Goal: Transaction & Acquisition: Purchase product/service

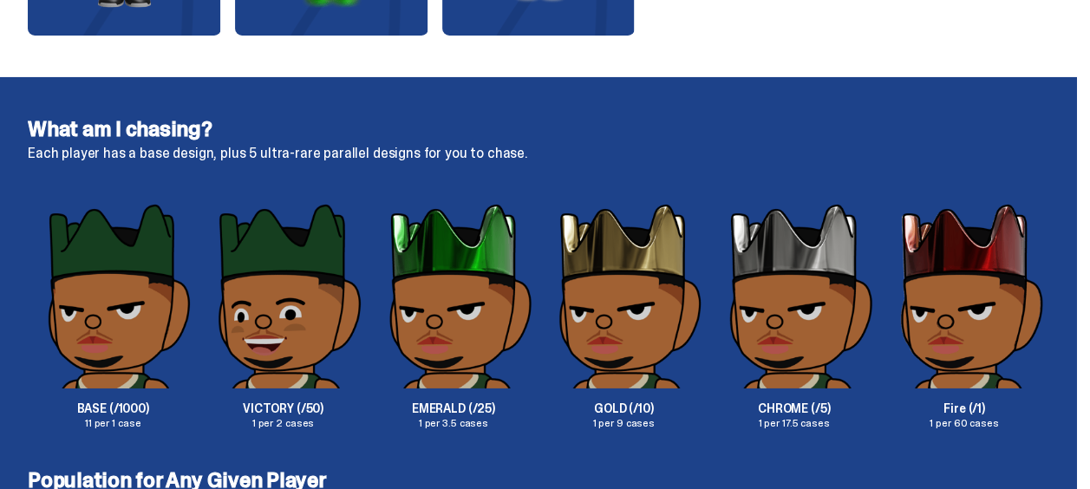
scroll to position [3122, 0]
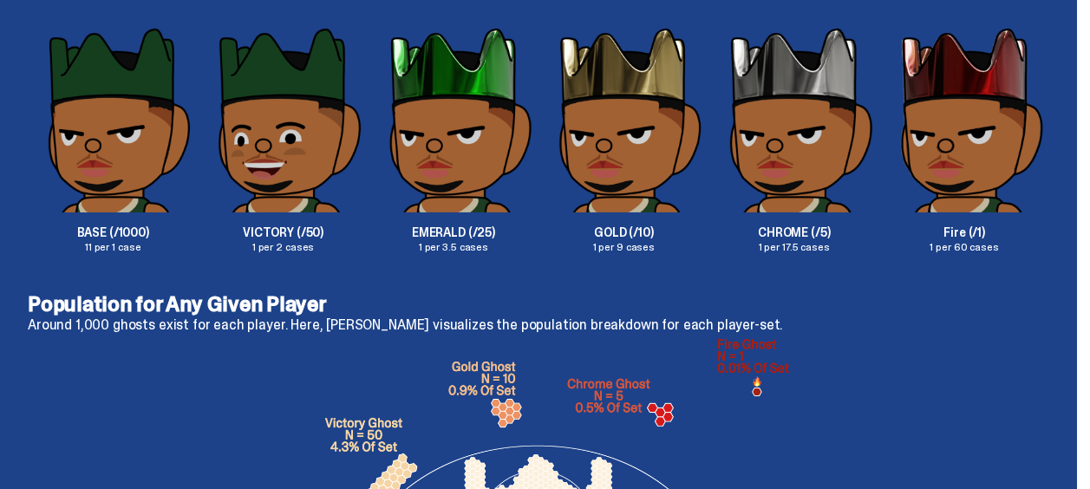
click at [832, 237] on p "CHROME (/5)" at bounding box center [793, 232] width 170 height 12
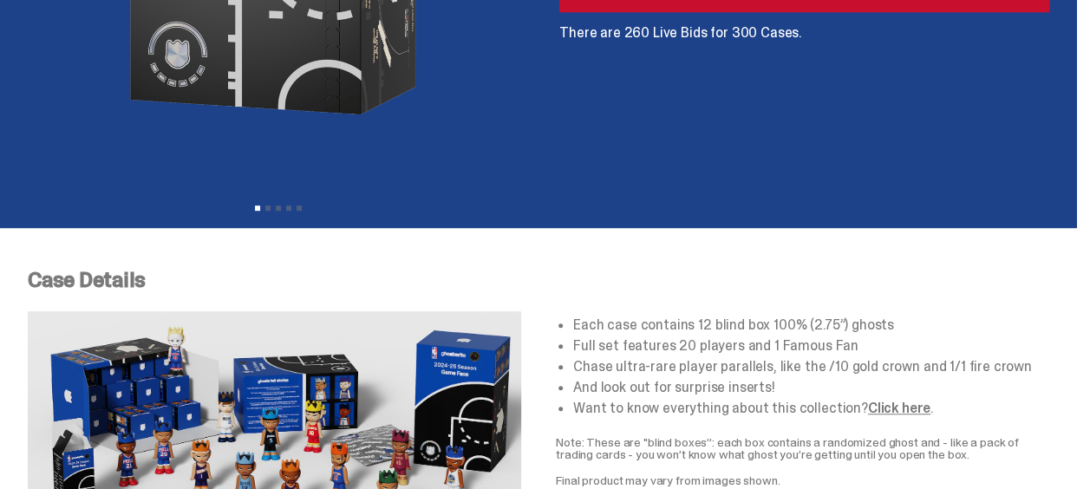
scroll to position [173, 0]
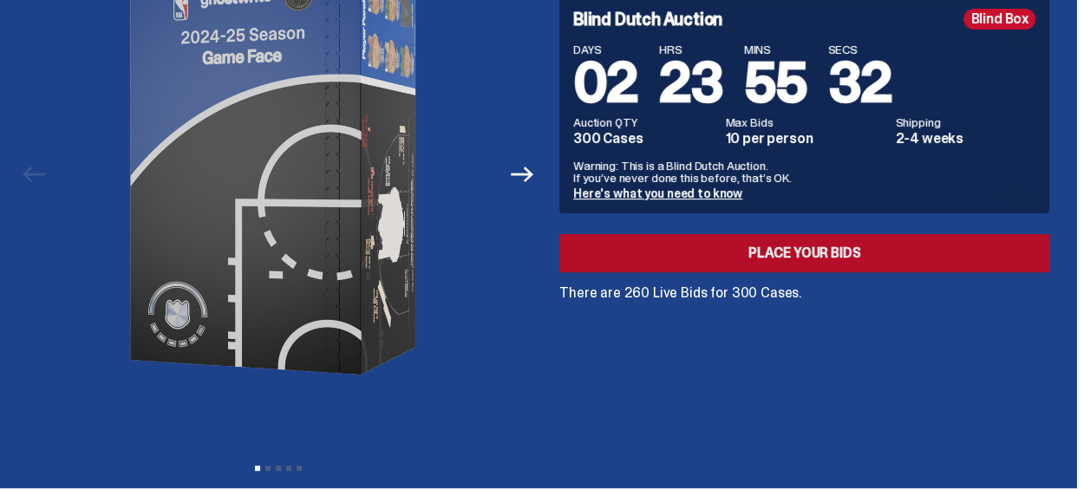
click at [812, 251] on link "Place your Bids" at bounding box center [804, 253] width 490 height 38
